Goal: Task Accomplishment & Management: Manage account settings

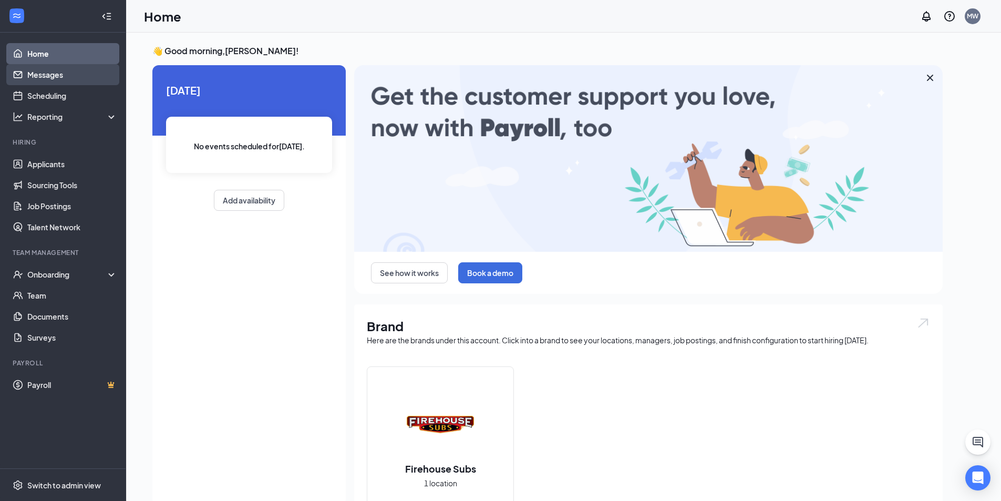
click at [44, 78] on link "Messages" at bounding box center [72, 74] width 90 height 21
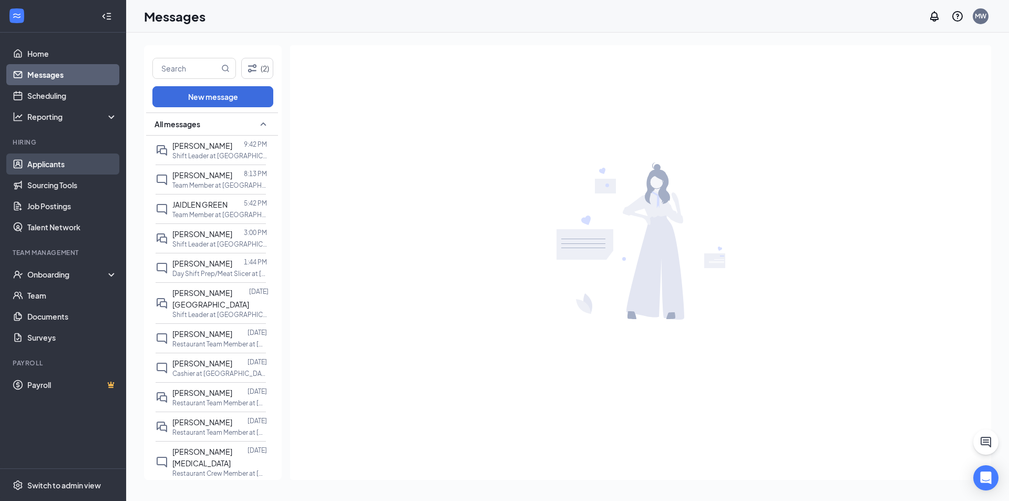
click at [65, 161] on link "Applicants" at bounding box center [72, 163] width 90 height 21
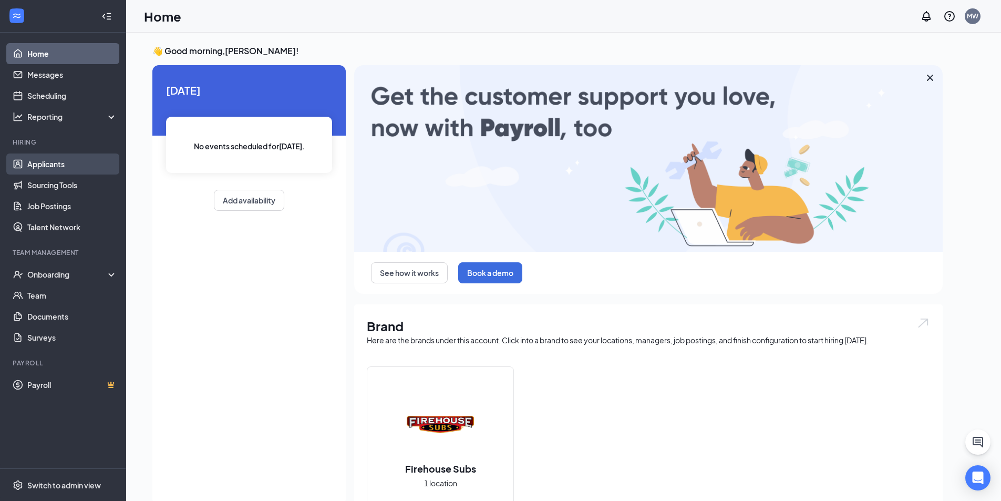
click at [27, 161] on link "Applicants" at bounding box center [72, 163] width 90 height 21
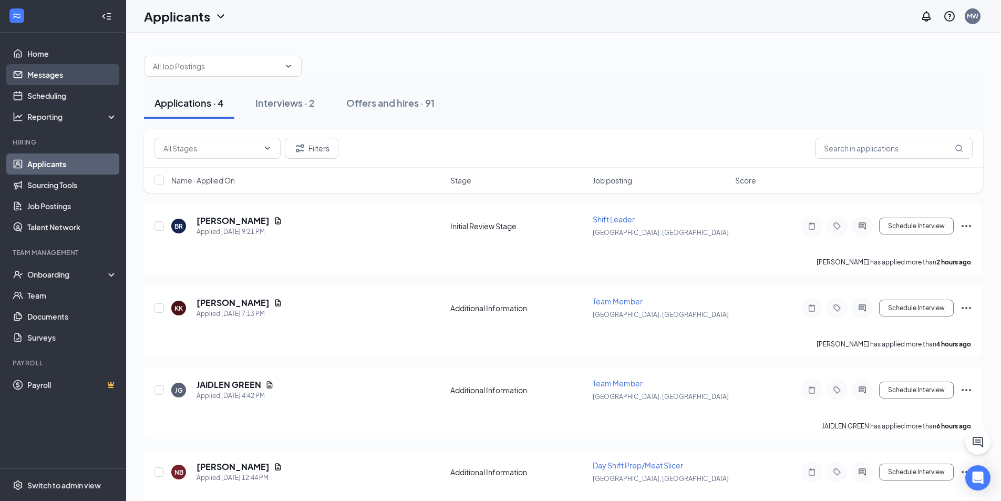
click at [28, 75] on link "Messages" at bounding box center [72, 74] width 90 height 21
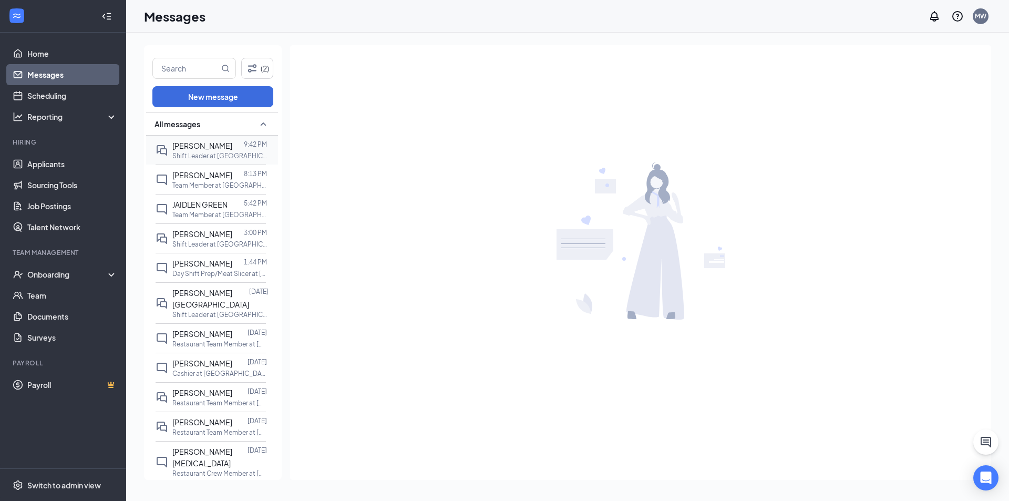
click at [232, 141] on div at bounding box center [238, 146] width 12 height 12
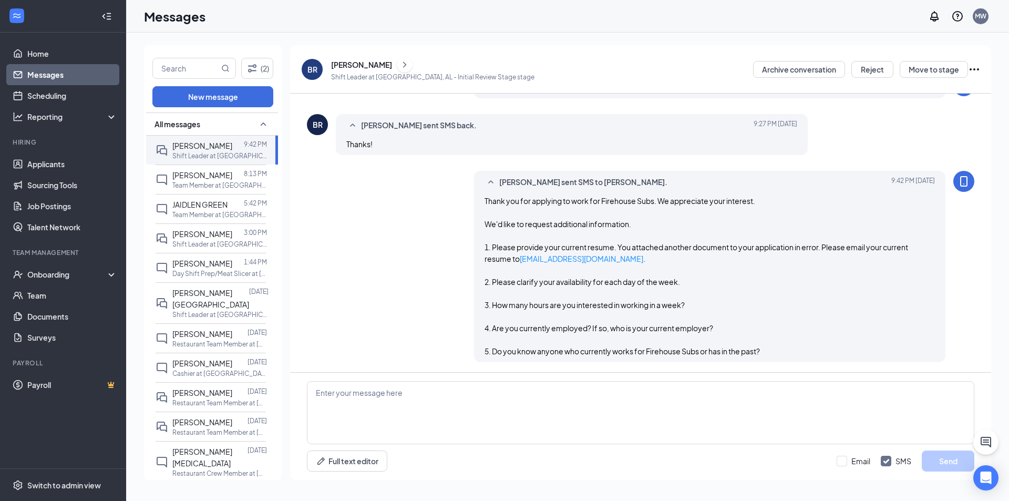
scroll to position [274, 0]
click at [45, 161] on link "Applicants" at bounding box center [72, 163] width 90 height 21
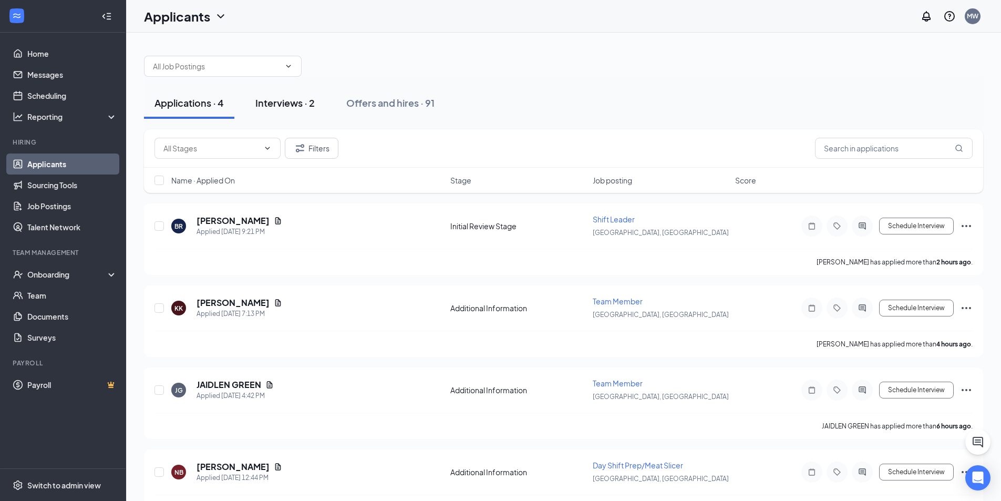
click at [305, 103] on div "Interviews · 2" at bounding box center [284, 102] width 59 height 13
